Goal: Task Accomplishment & Management: Manage account settings

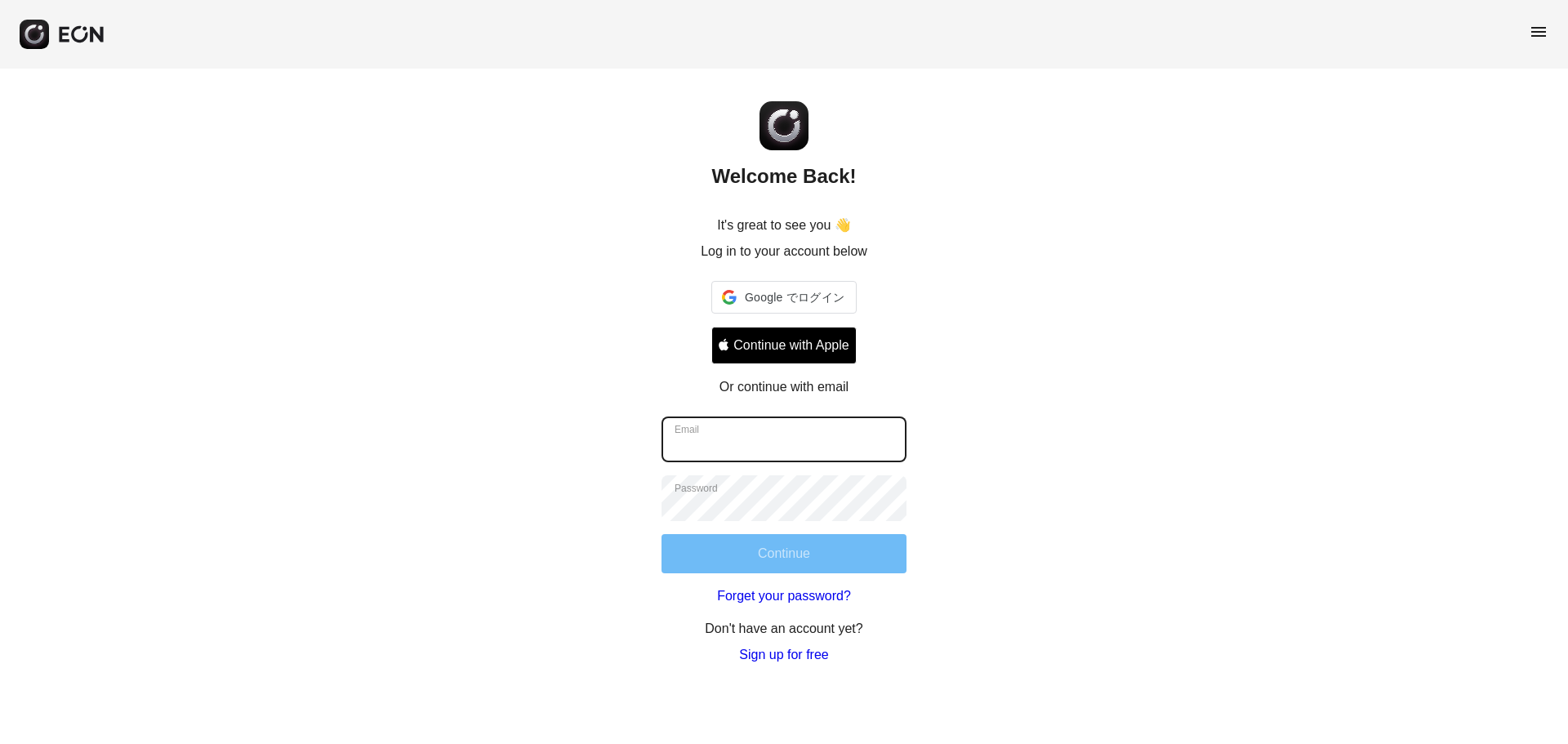
type input "**********"
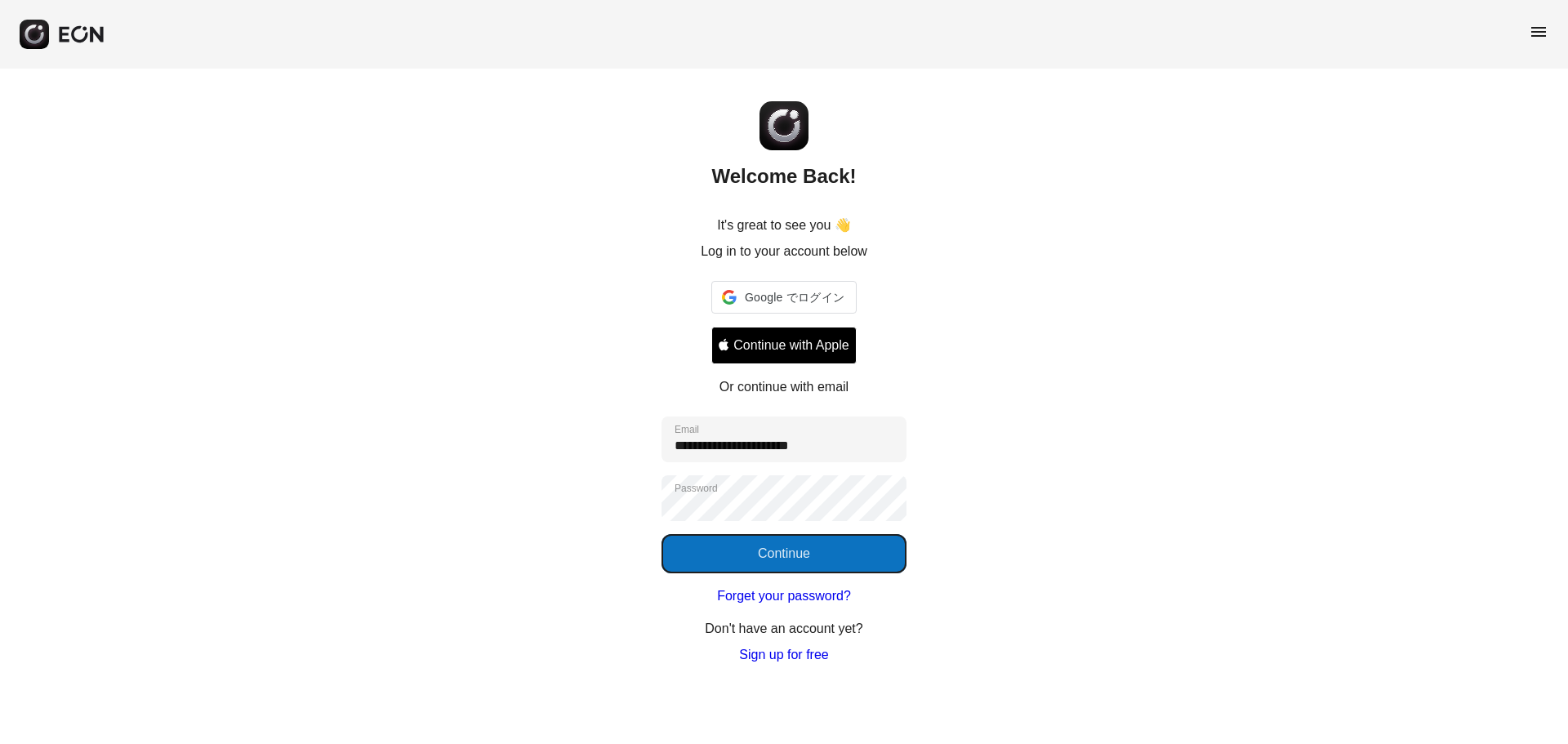
click at [717, 554] on button "Continue" at bounding box center [784, 554] width 245 height 39
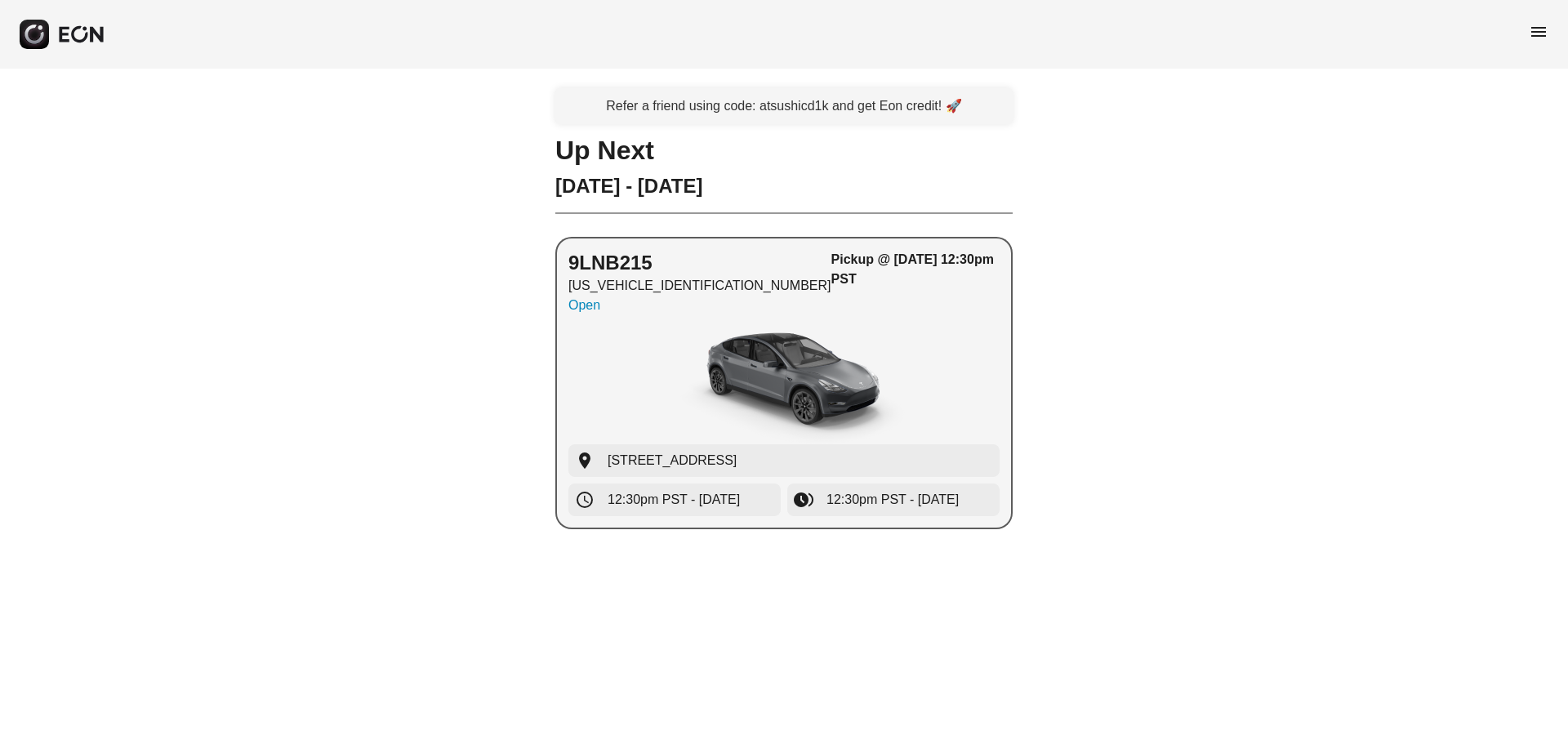
click at [974, 375] on div "button" at bounding box center [784, 383] width 431 height 123
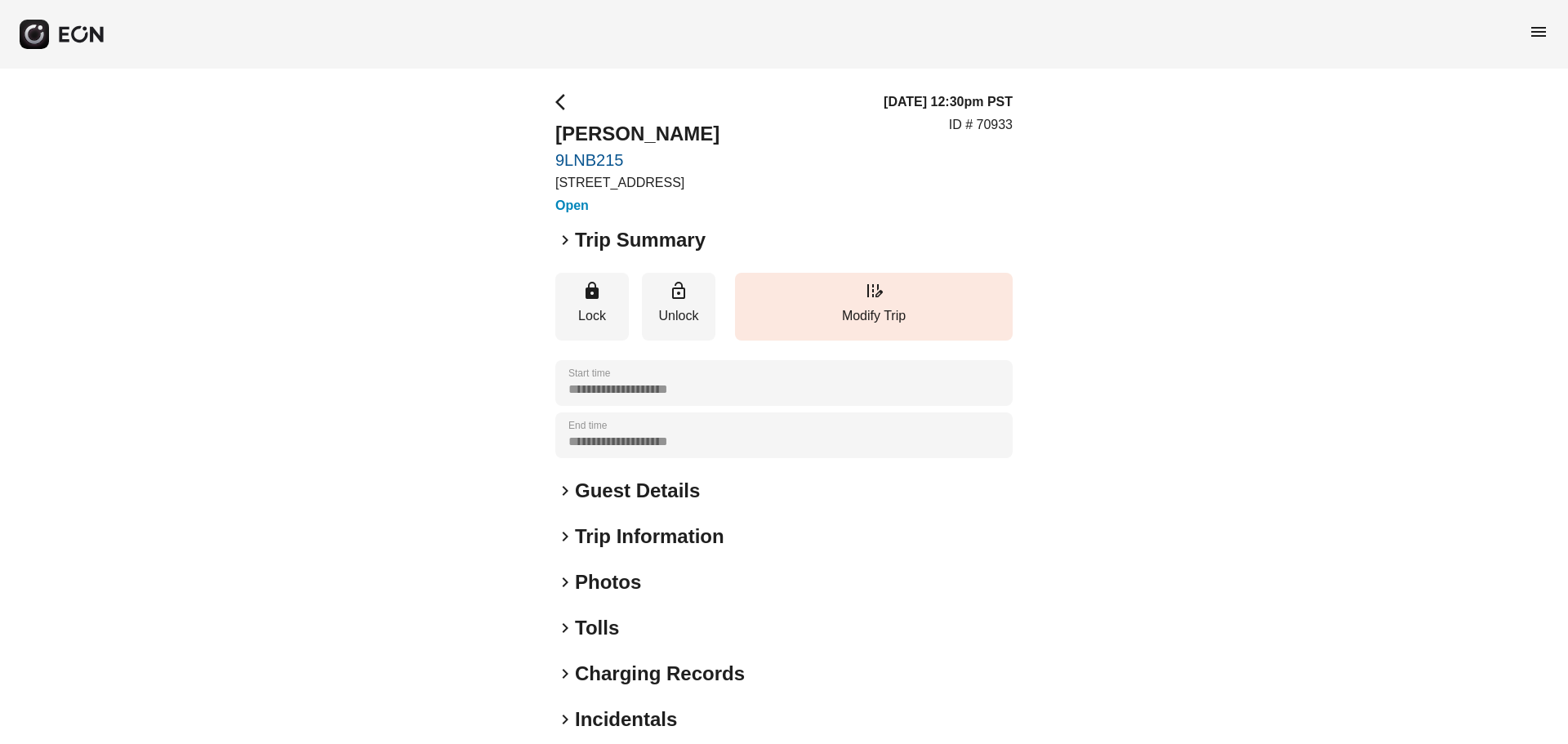
click at [566, 96] on span "arrow_back_ios" at bounding box center [565, 102] width 20 height 20
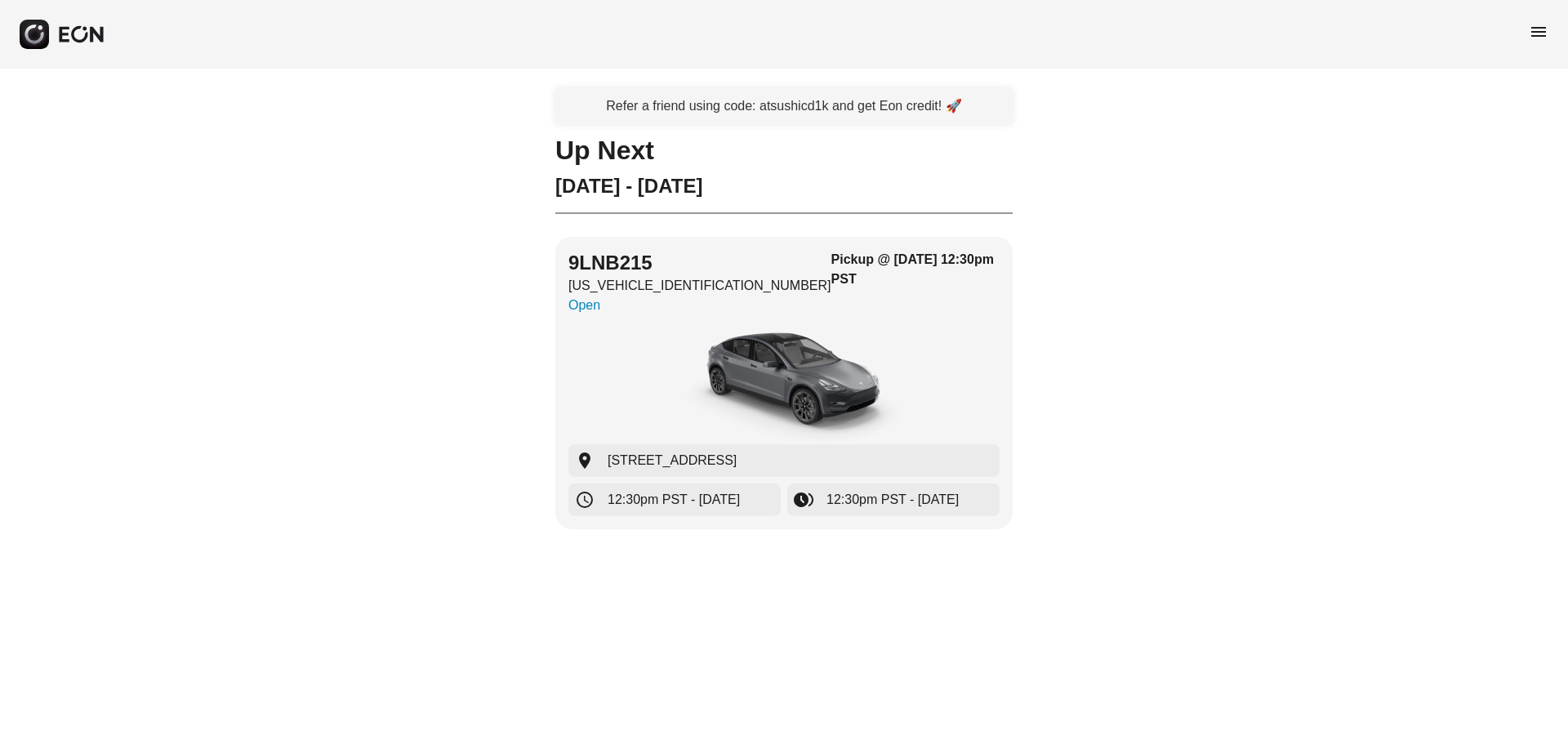
click at [1539, 28] on span "menu" at bounding box center [1538, 32] width 20 height 20
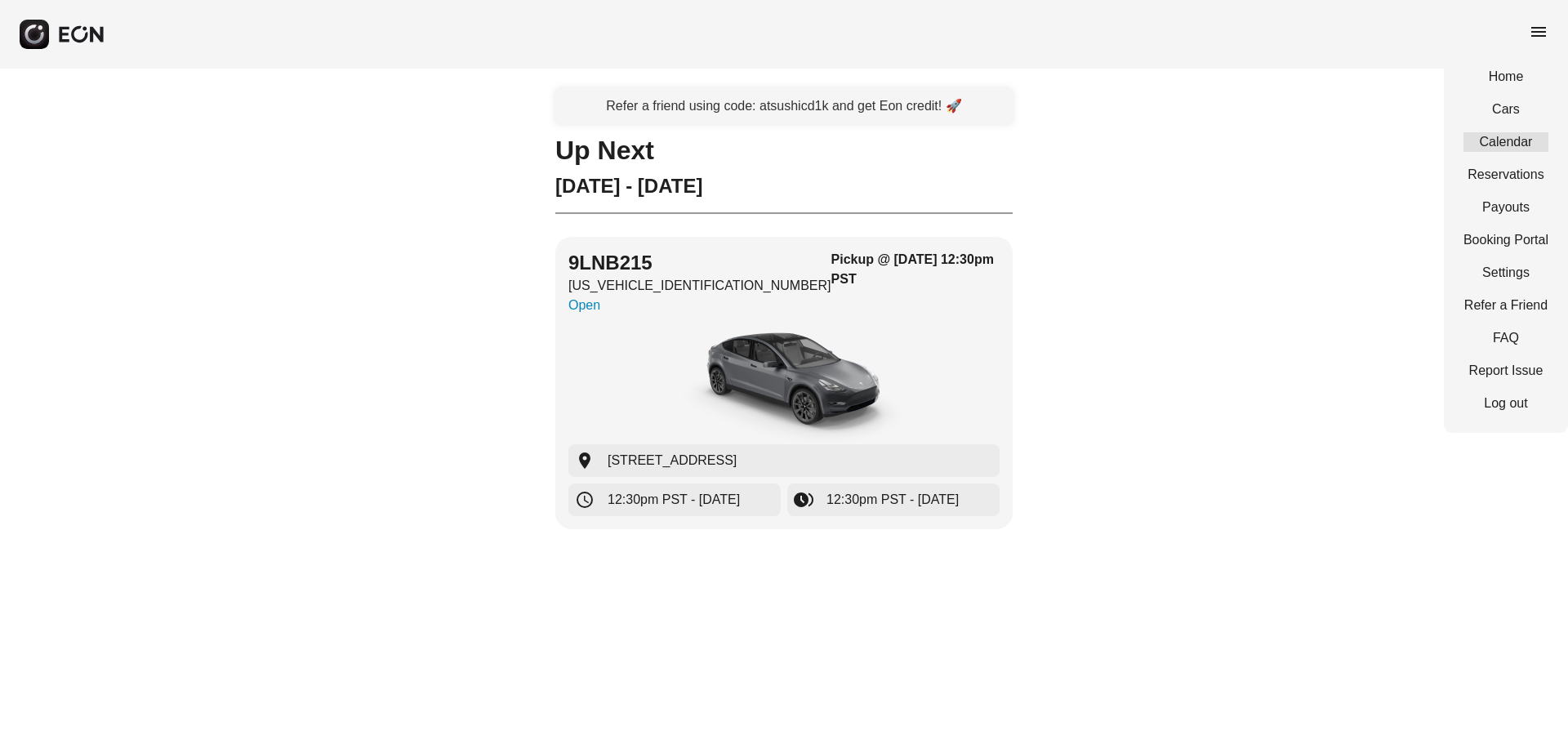
click at [1525, 141] on link "Calendar" at bounding box center [1507, 142] width 85 height 20
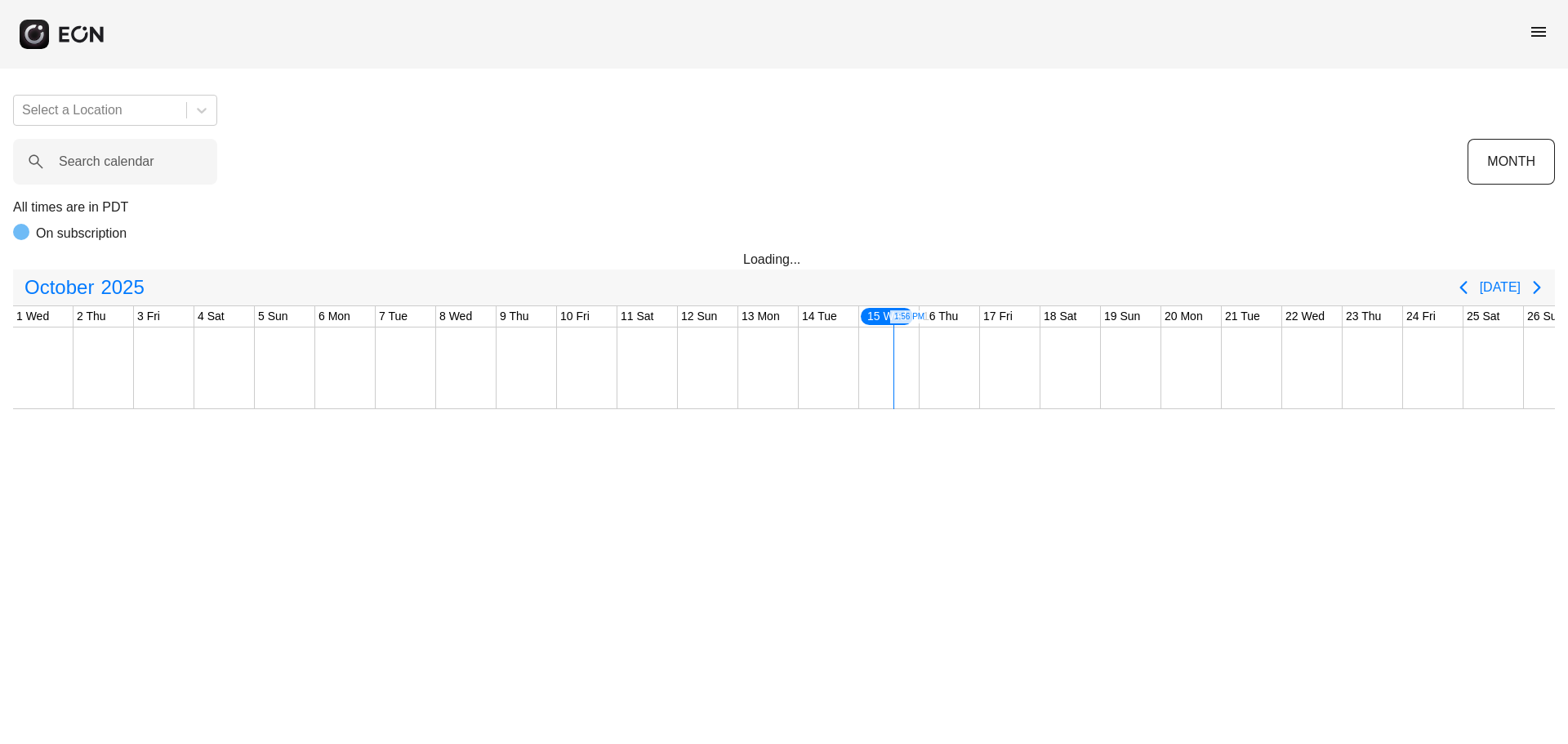
scroll to position [0, 331]
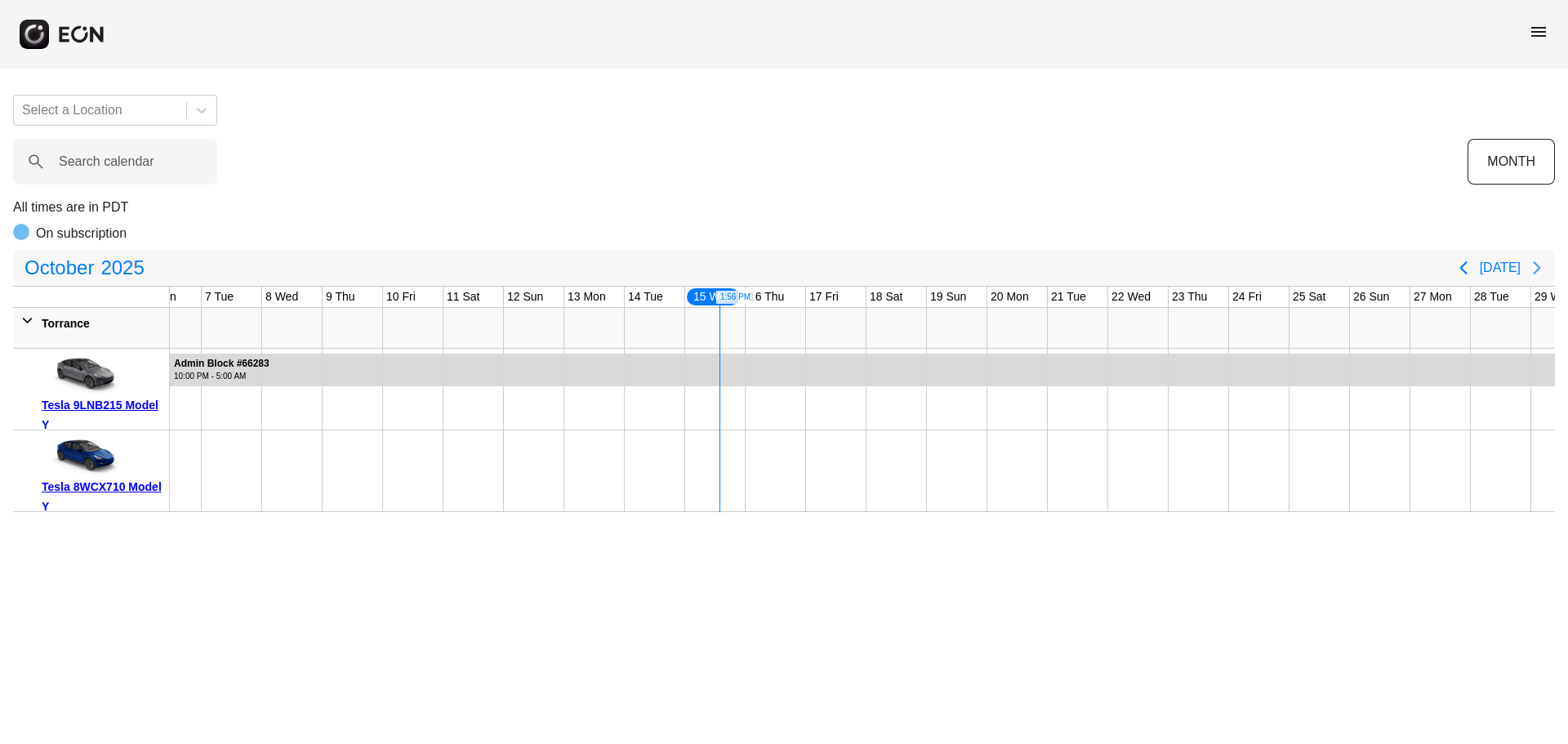
click at [1537, 269] on icon "Next page" at bounding box center [1536, 267] width 20 height 20
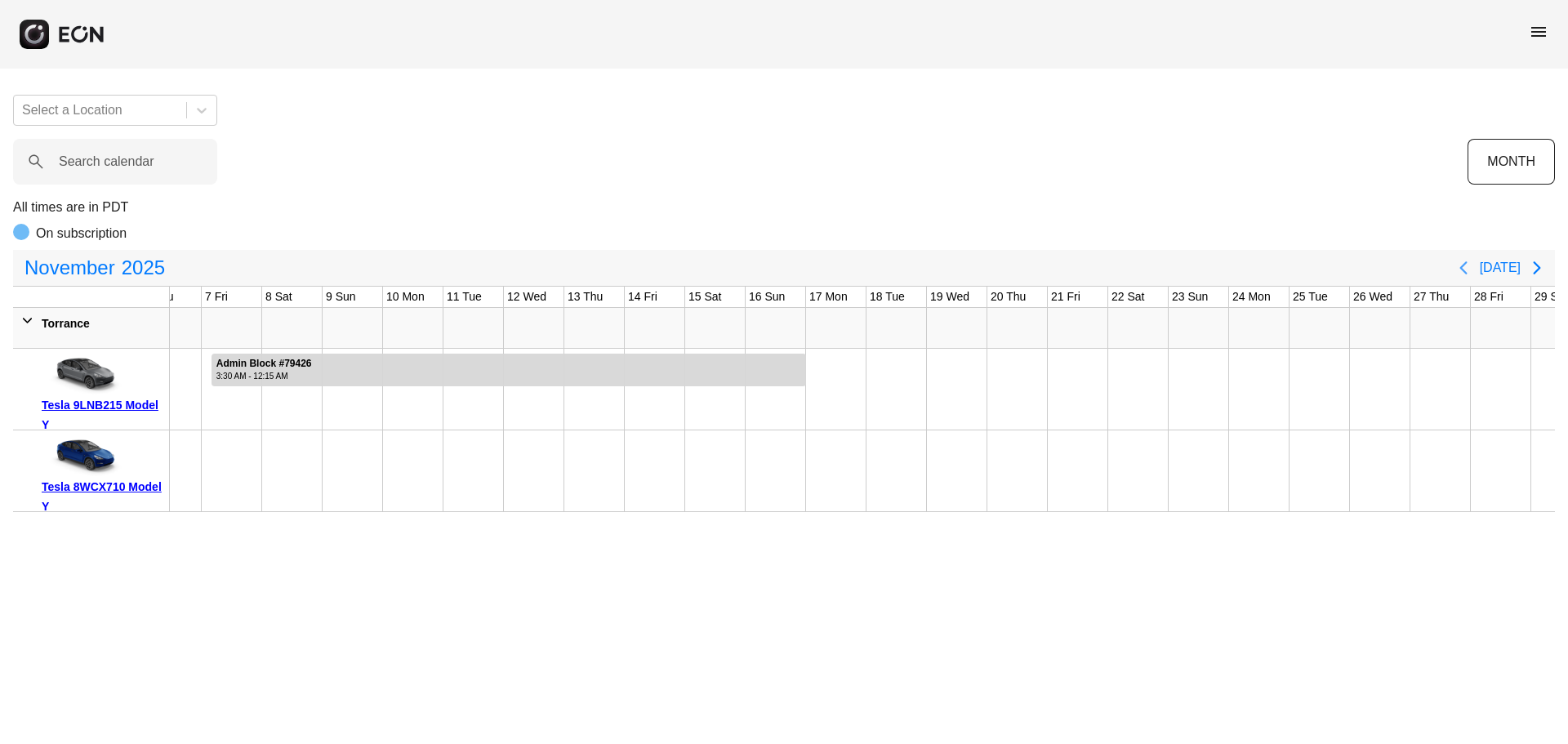
click at [1472, 264] on icon "Previous page" at bounding box center [1463, 267] width 20 height 20
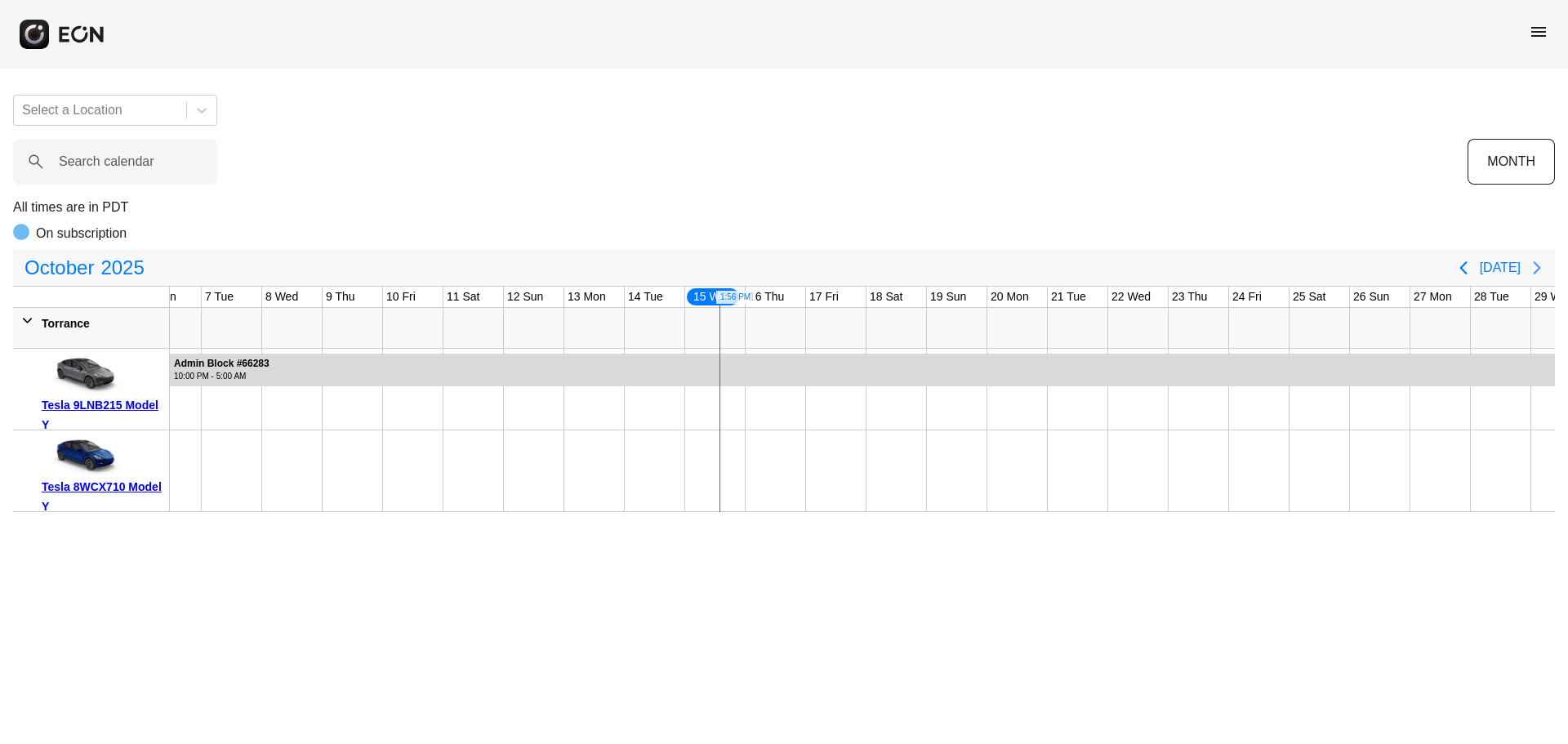
click at [1539, 269] on icon "Next page" at bounding box center [1536, 267] width 8 height 13
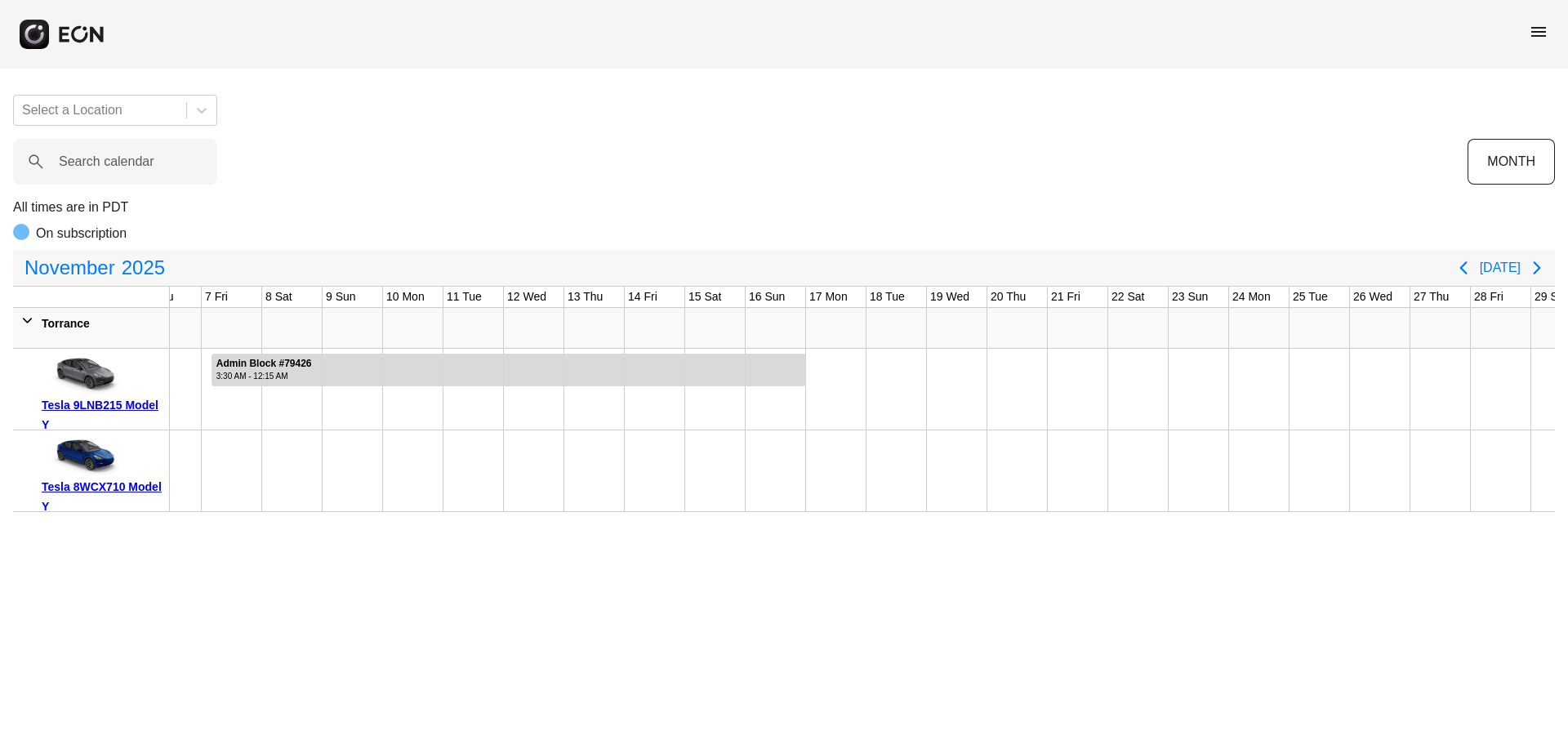
drag, startPoint x: 243, startPoint y: 276, endPoint x: 306, endPoint y: 272, distance: 63.1
click at [306, 272] on div "November 2025" at bounding box center [731, 268] width 1432 height 32
drag, startPoint x: 821, startPoint y: 476, endPoint x: 974, endPoint y: 460, distance: 153.8
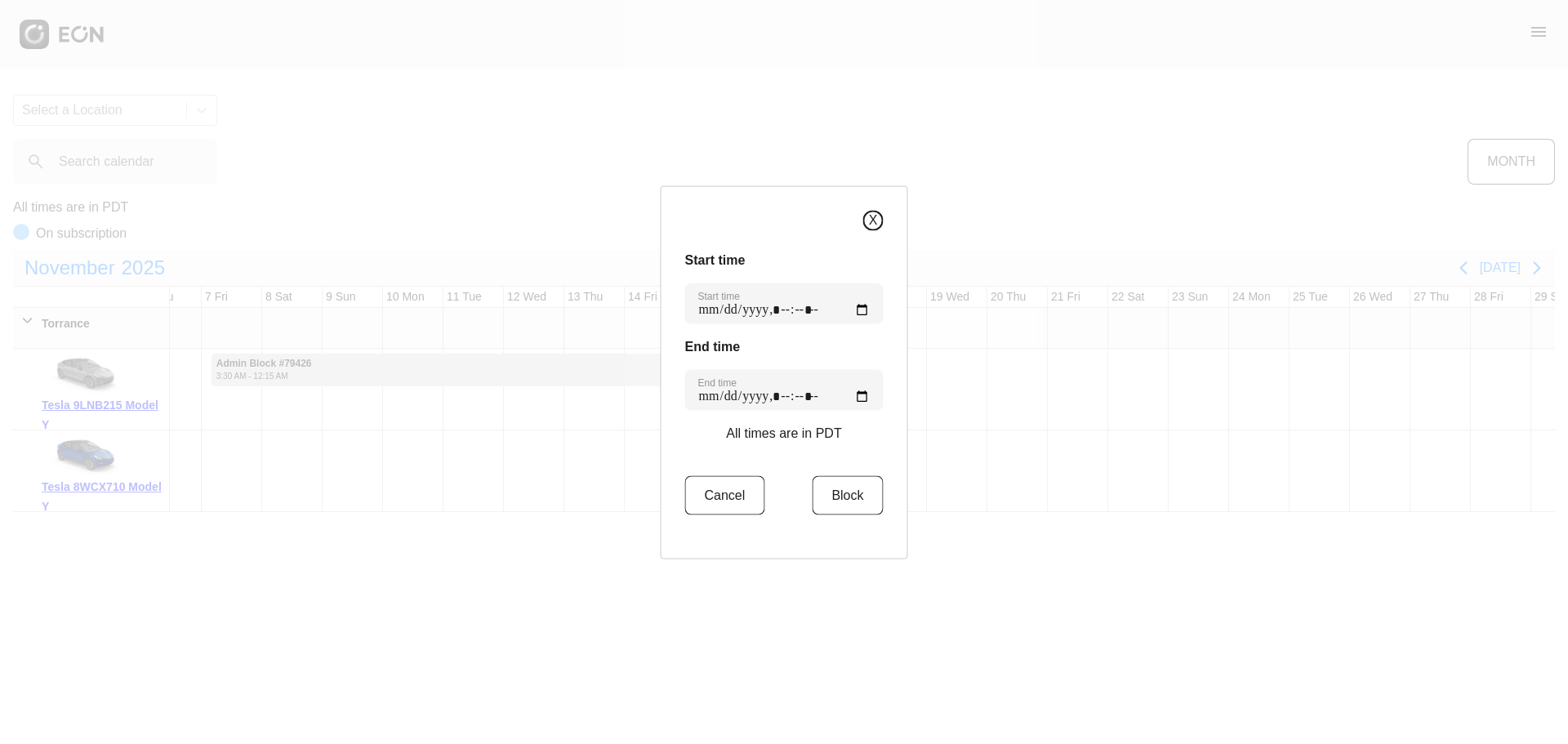
click at [874, 211] on button "X" at bounding box center [873, 220] width 20 height 20
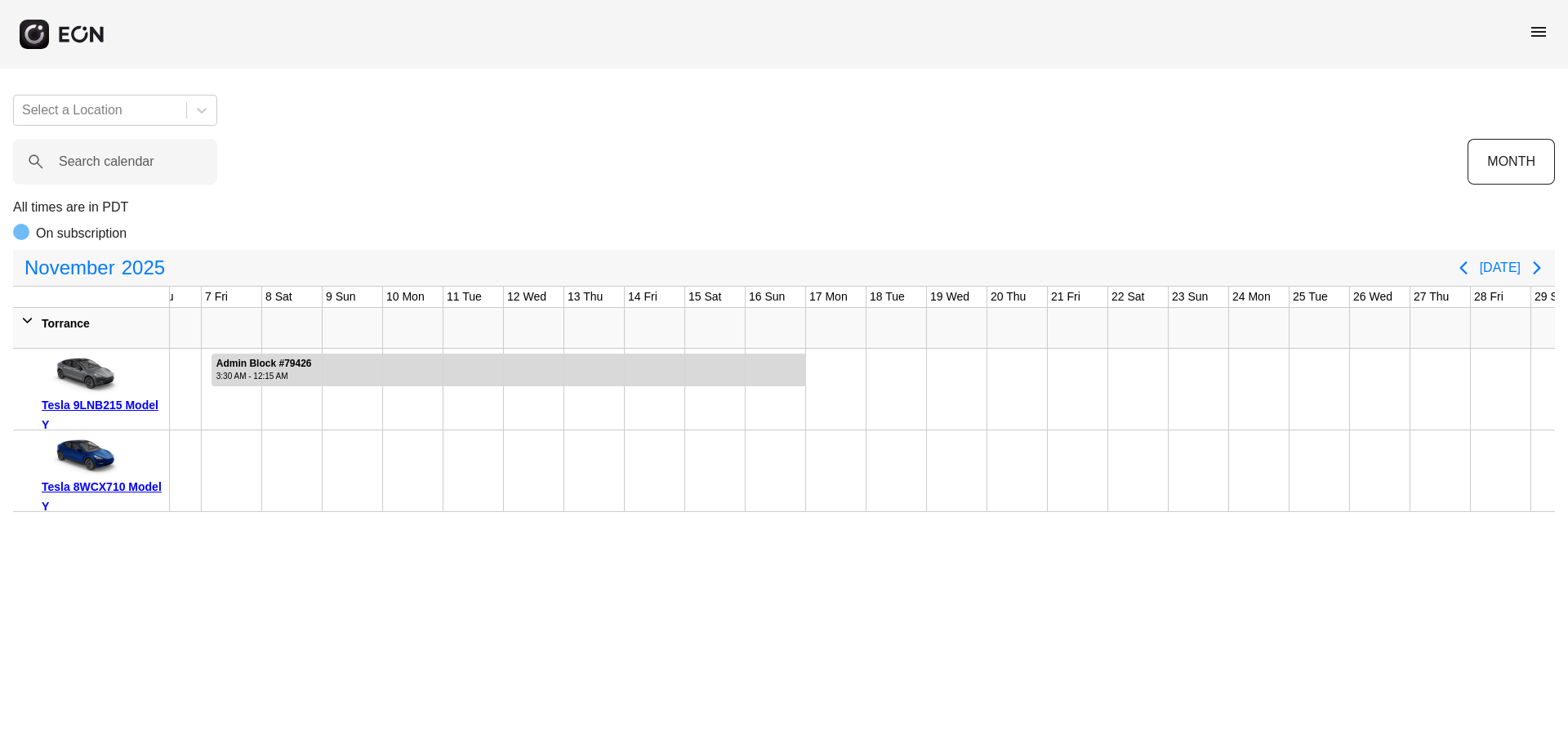
click at [128, 403] on div "Tesla 9LNB215 Model Y" at bounding box center [102, 415] width 122 height 39
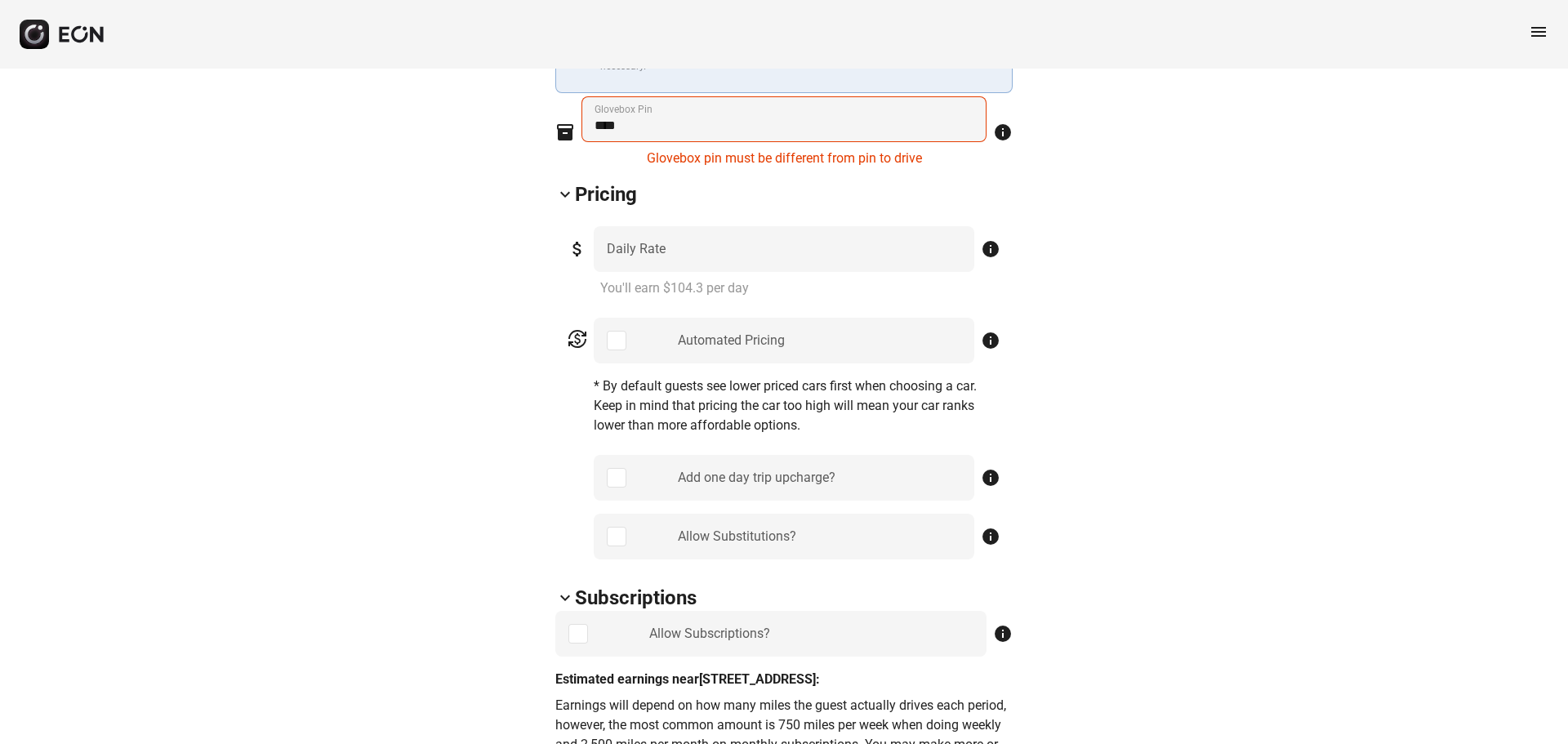
scroll to position [654, 0]
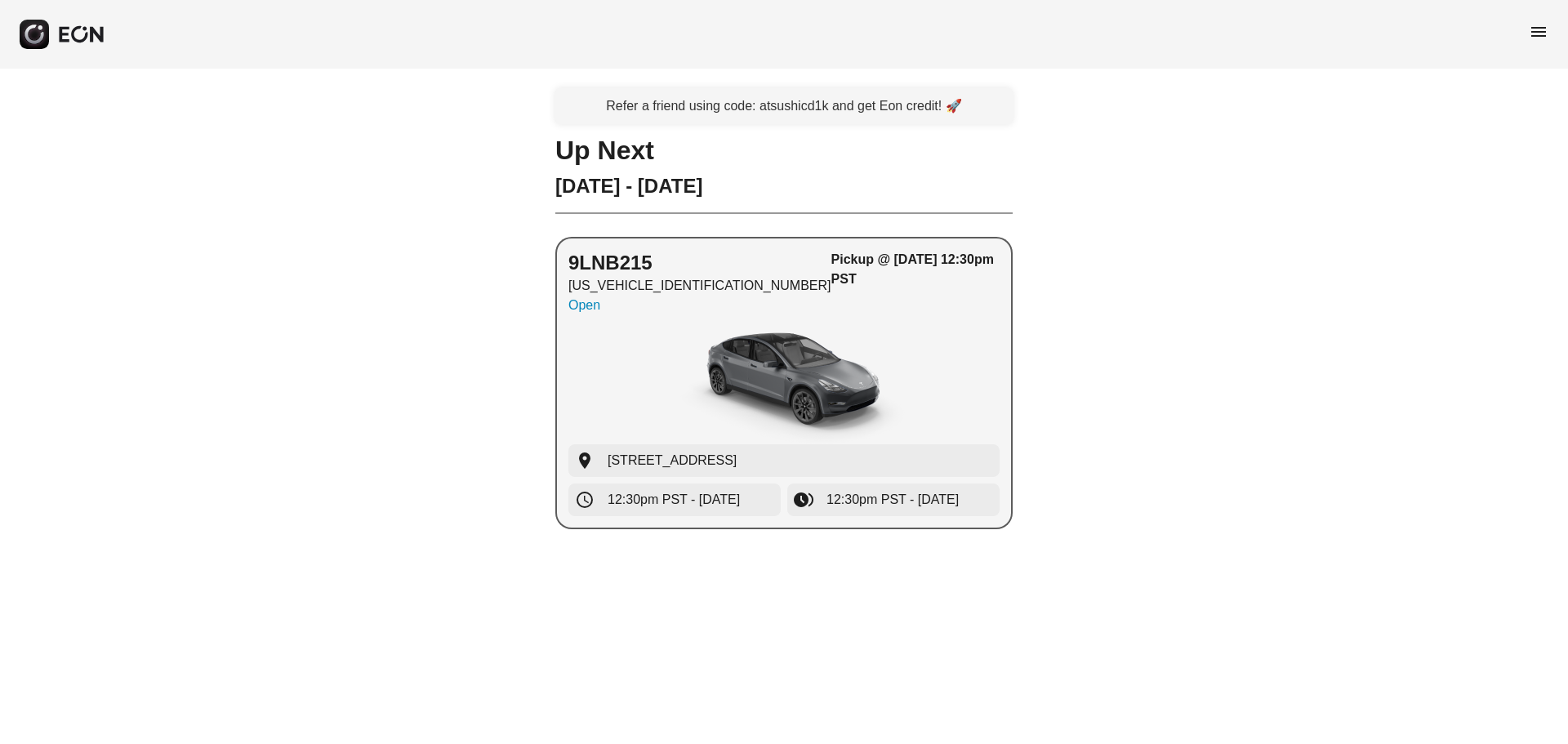
click at [973, 340] on div "button" at bounding box center [784, 383] width 431 height 123
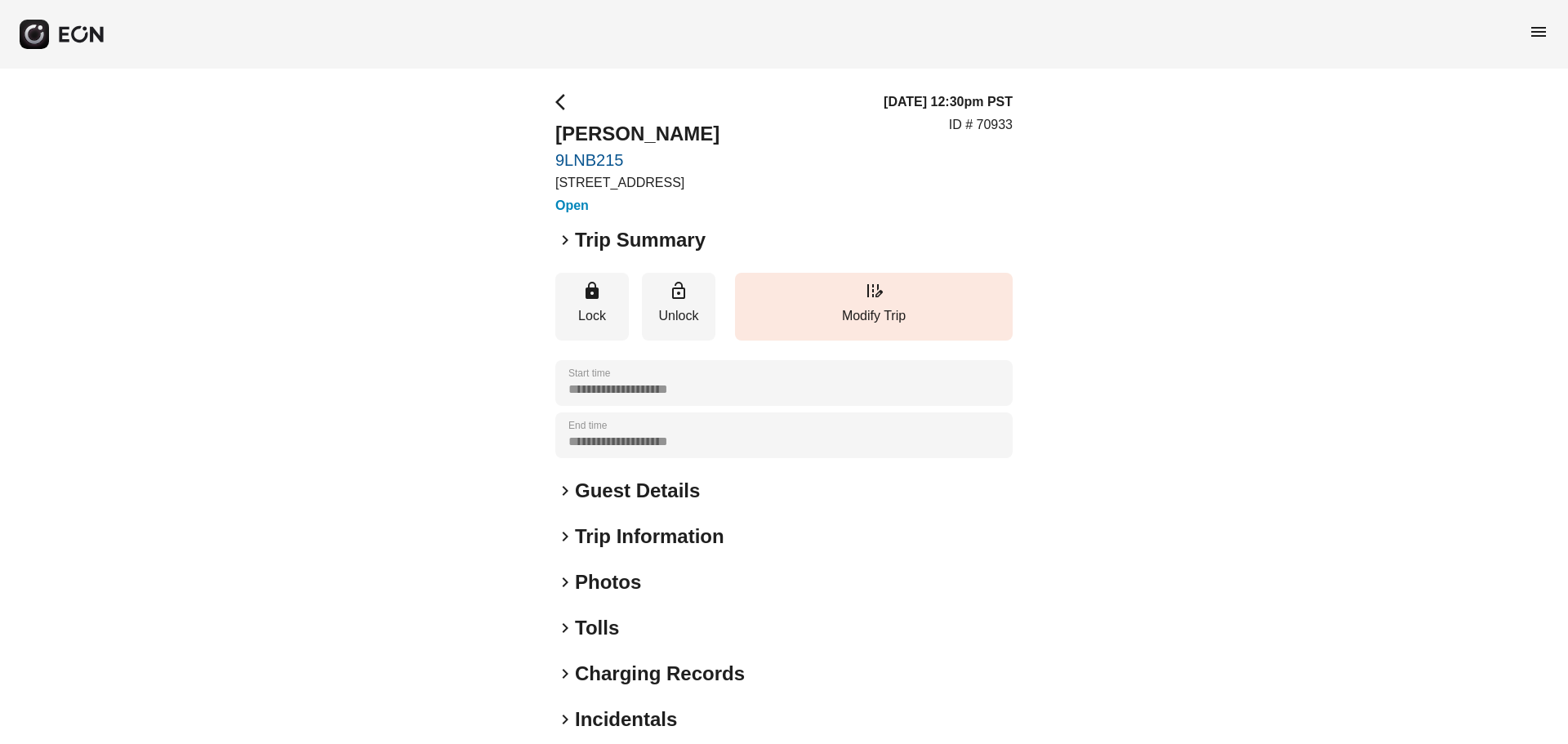
click at [571, 241] on span "keyboard_arrow_right" at bounding box center [565, 240] width 20 height 20
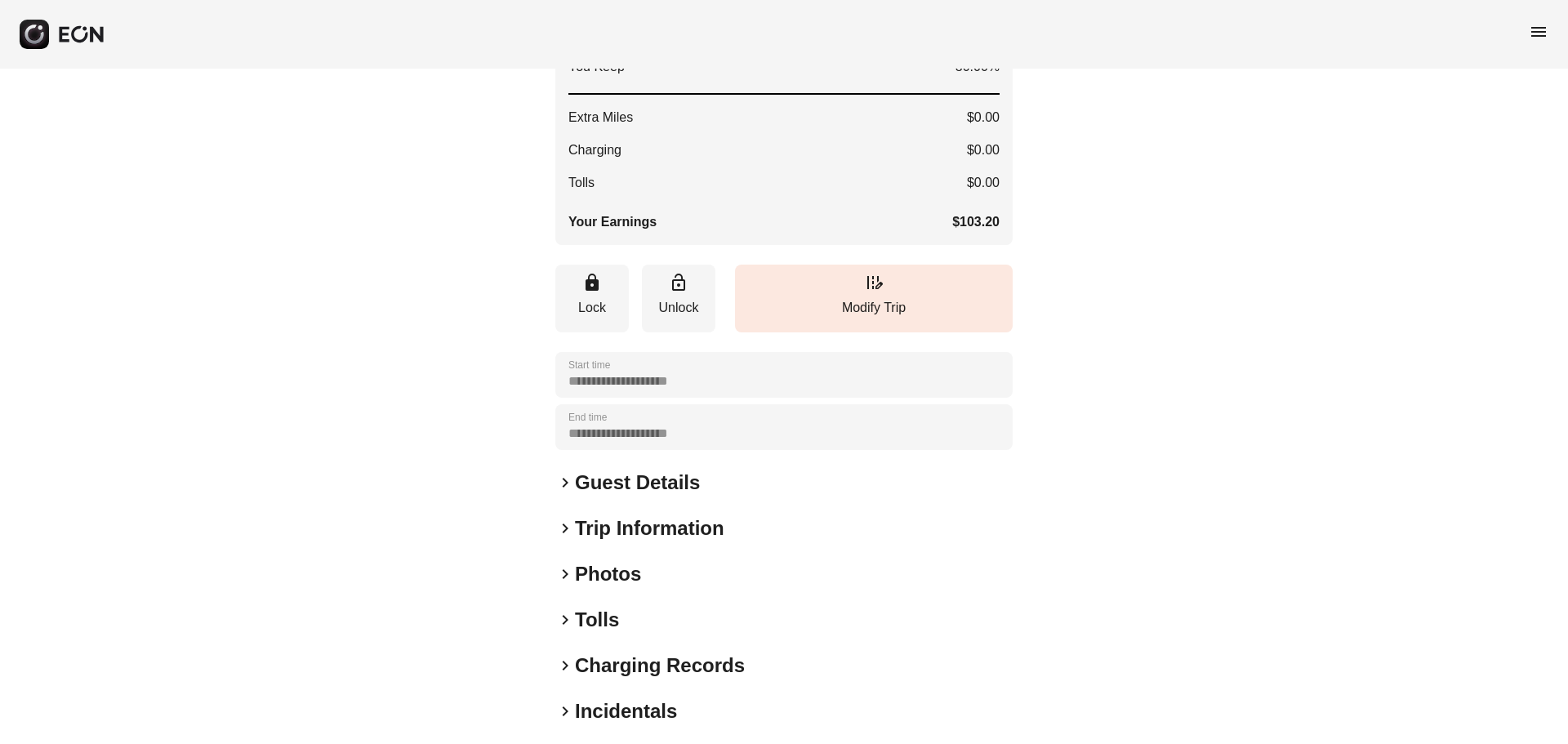
scroll to position [408, 0]
